Goal: Information Seeking & Learning: Check status

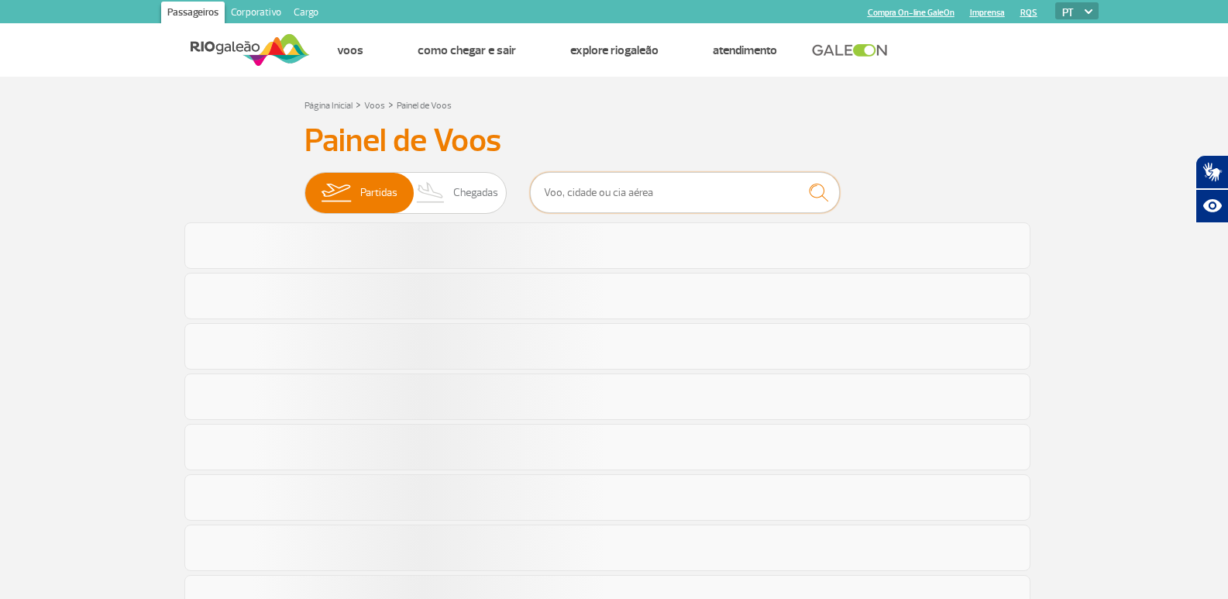
click at [594, 193] on input "text" at bounding box center [685, 192] width 310 height 41
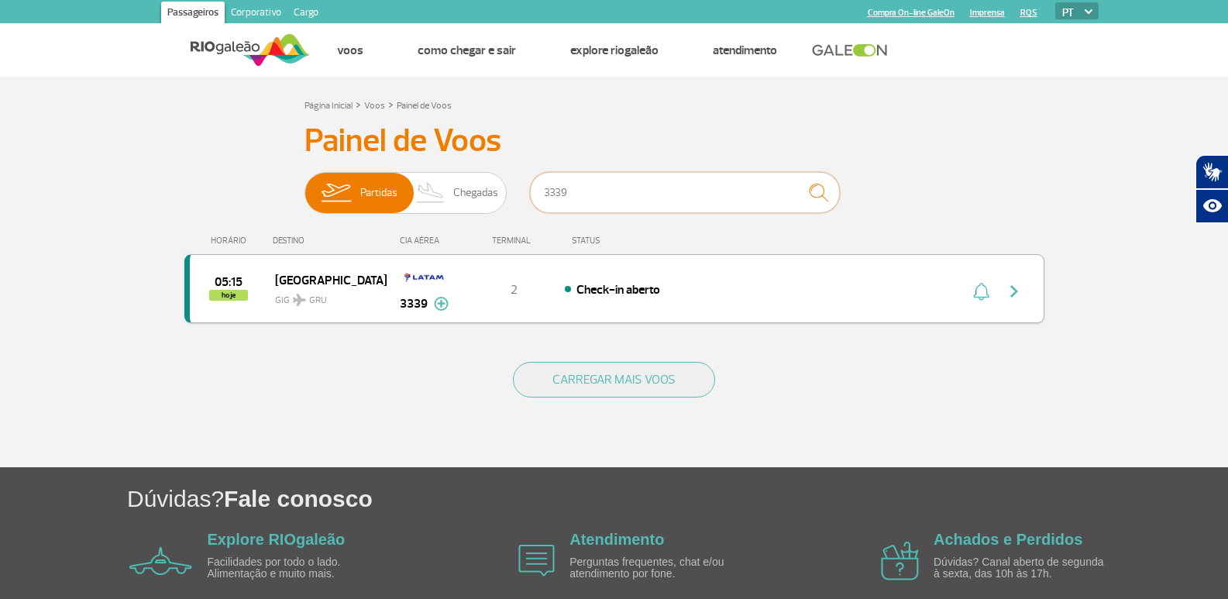
type input "3339"
click at [1017, 284] on img "button" at bounding box center [1014, 291] width 19 height 19
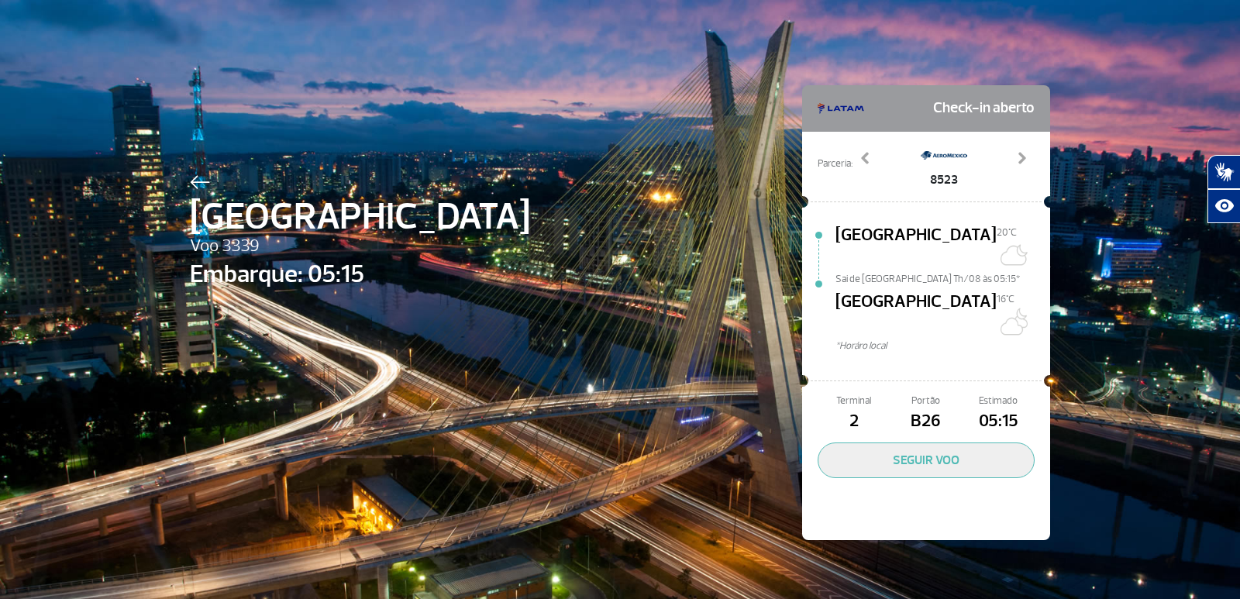
click at [190, 182] on img at bounding box center [200, 182] width 20 height 14
